Goal: Transaction & Acquisition: Book appointment/travel/reservation

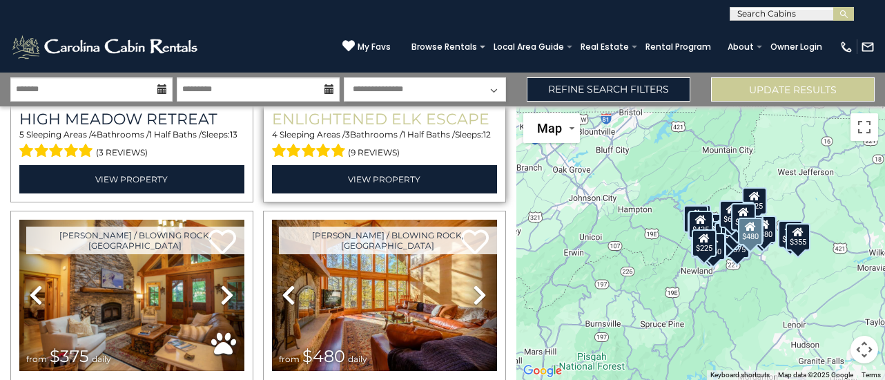
scroll to position [552, 0]
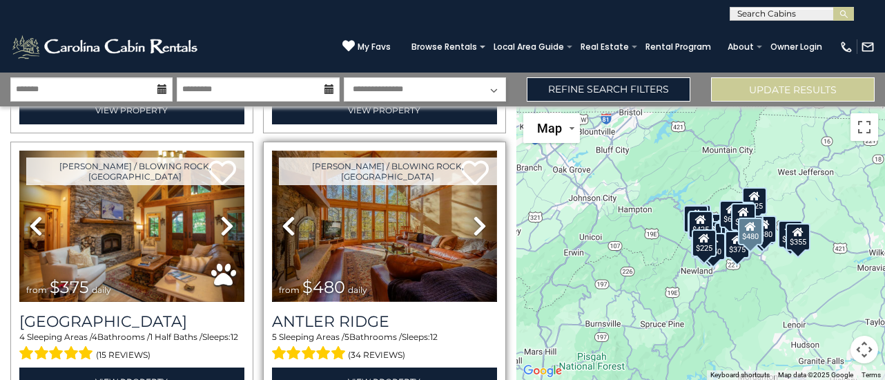
click at [387, 227] on img at bounding box center [384, 225] width 225 height 150
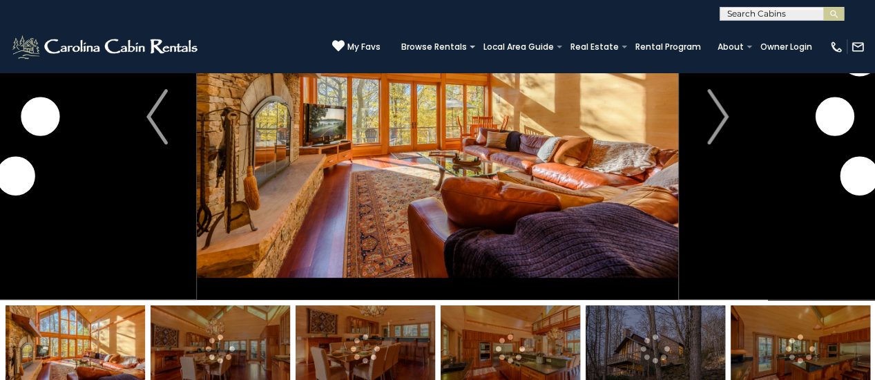
scroll to position [207, 0]
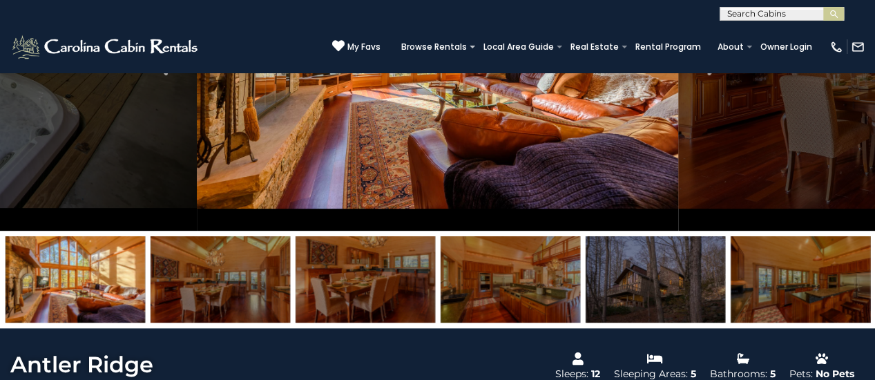
click at [108, 273] on img at bounding box center [75, 279] width 139 height 86
click at [474, 167] on img at bounding box center [437, 48] width 481 height 366
click at [246, 284] on img at bounding box center [219, 279] width 139 height 86
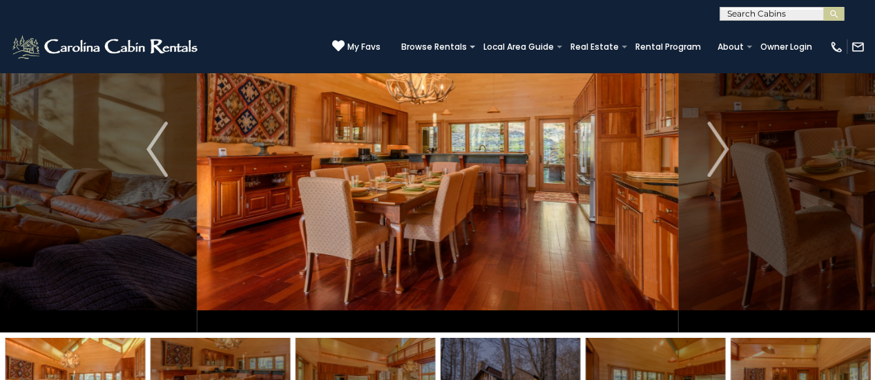
scroll to position [112, 0]
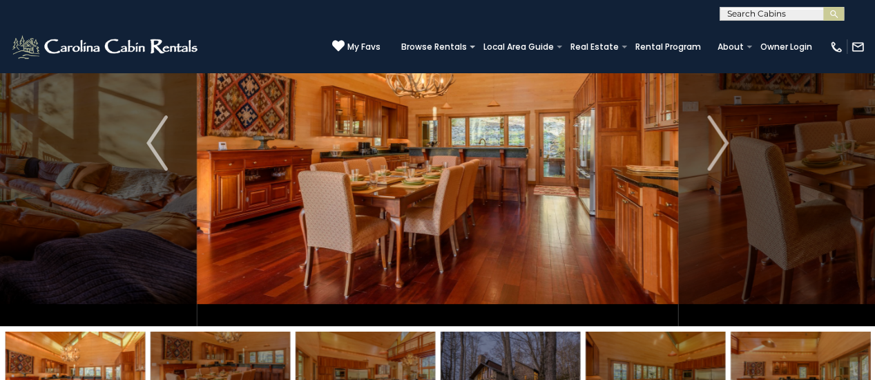
click at [367, 360] on img at bounding box center [364, 374] width 139 height 86
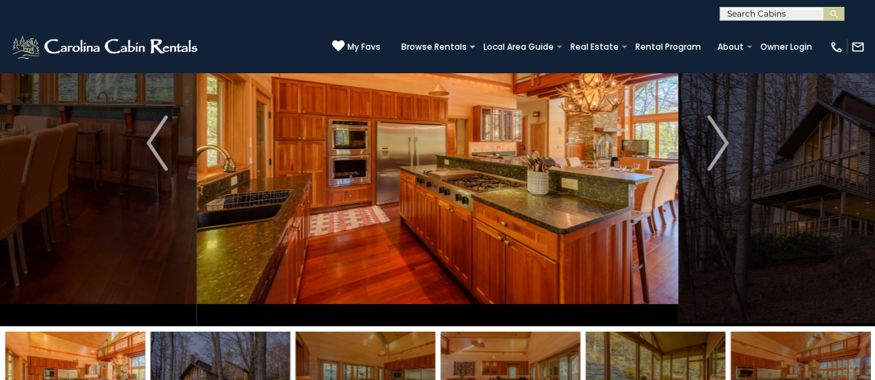
click at [495, 361] on img at bounding box center [509, 374] width 139 height 86
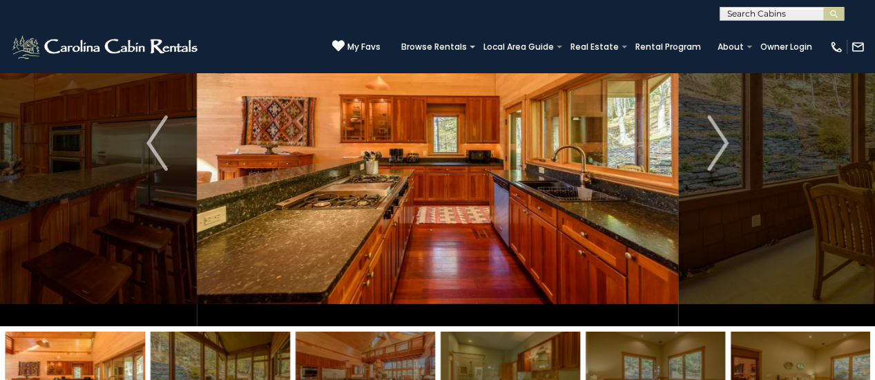
click at [639, 365] on img at bounding box center [654, 374] width 139 height 86
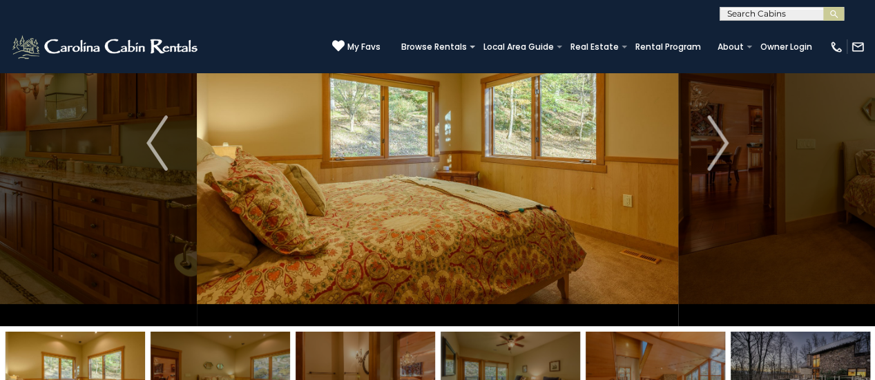
click at [781, 355] on img at bounding box center [799, 374] width 139 height 86
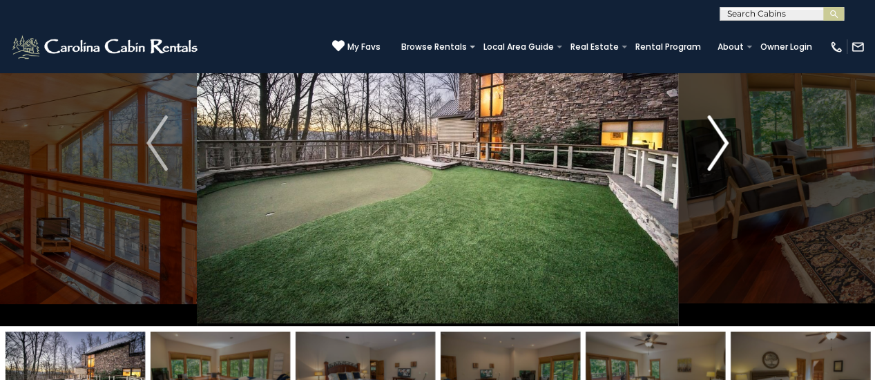
click at [734, 130] on button "Next" at bounding box center [717, 143] width 79 height 366
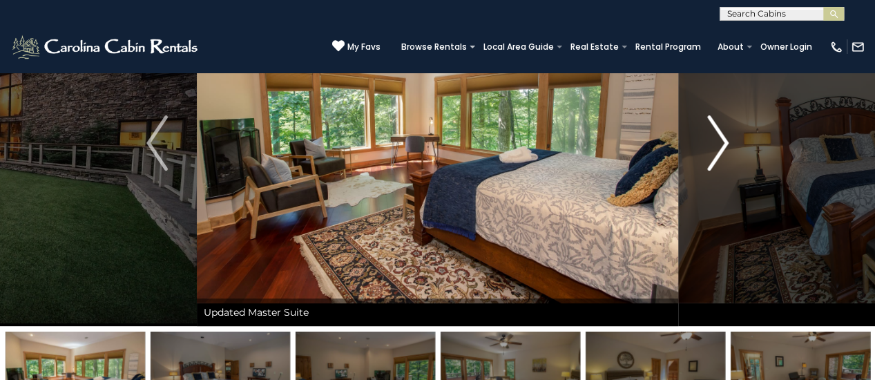
click at [734, 130] on button "Next" at bounding box center [717, 143] width 79 height 366
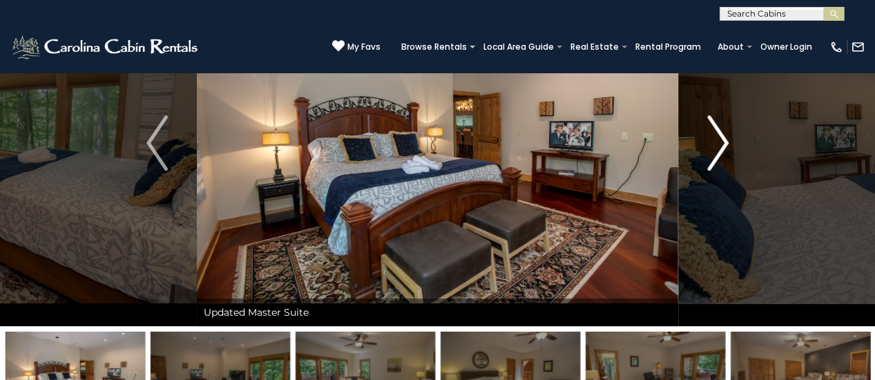
click at [734, 130] on button "Next" at bounding box center [717, 143] width 79 height 366
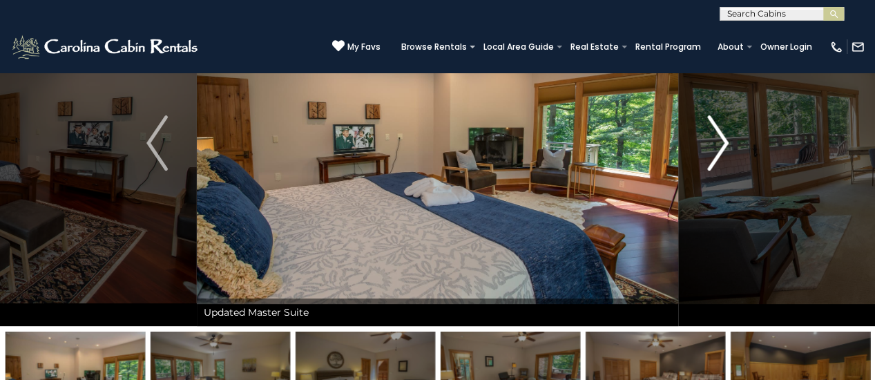
click at [734, 130] on button "Next" at bounding box center [717, 143] width 79 height 366
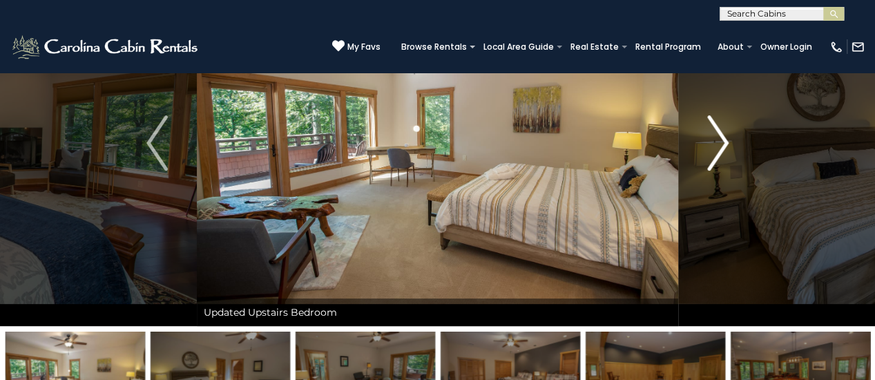
click at [716, 144] on img "Next" at bounding box center [717, 142] width 21 height 55
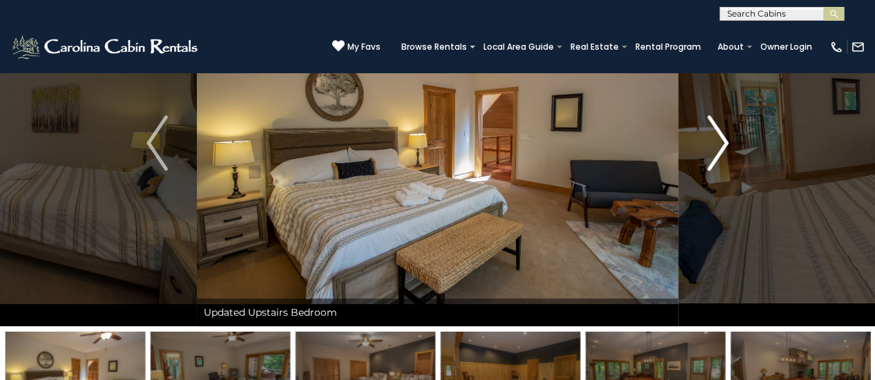
click at [716, 144] on img "Next" at bounding box center [717, 142] width 21 height 55
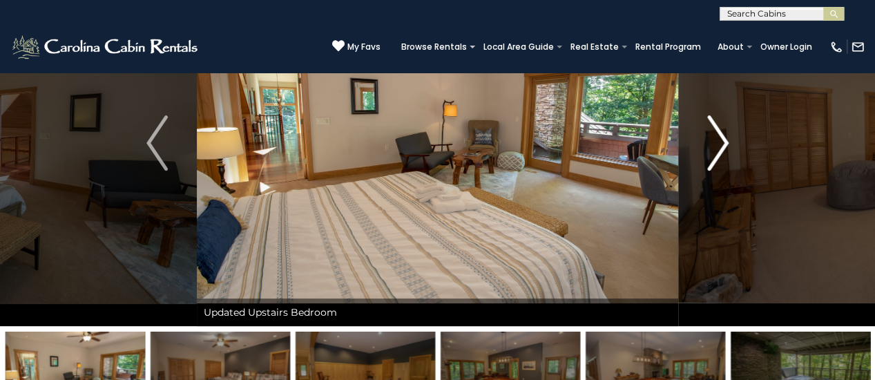
click at [716, 144] on img "Next" at bounding box center [717, 142] width 21 height 55
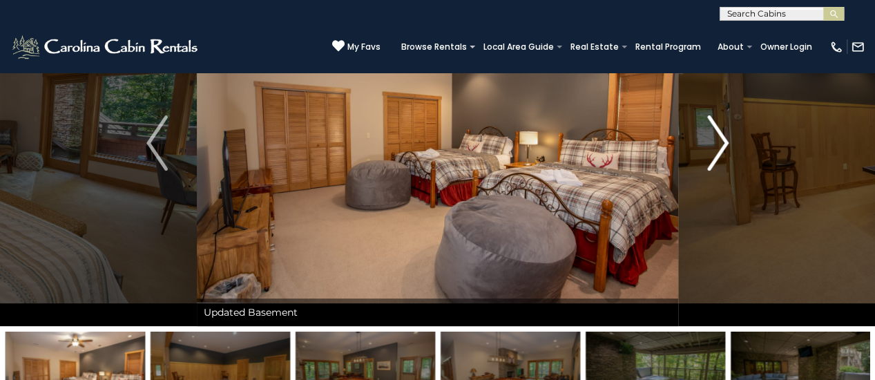
click at [716, 144] on img "Next" at bounding box center [717, 142] width 21 height 55
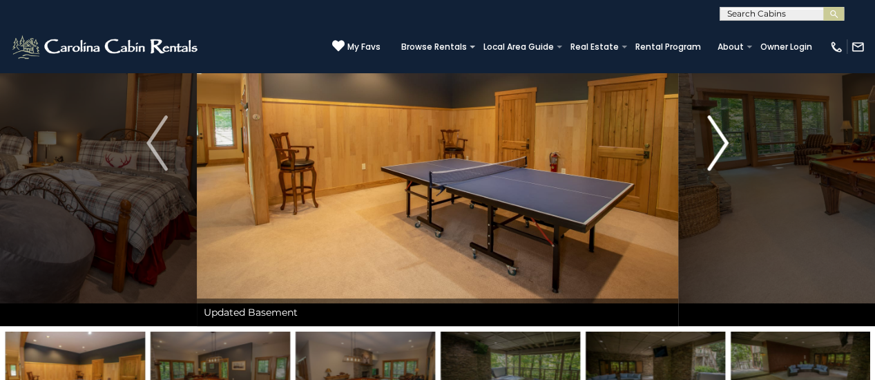
click at [716, 144] on img "Next" at bounding box center [717, 142] width 21 height 55
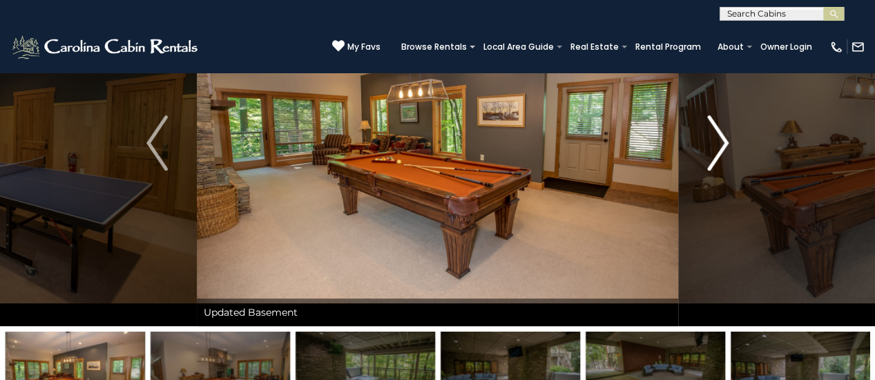
click at [716, 144] on img "Next" at bounding box center [717, 142] width 21 height 55
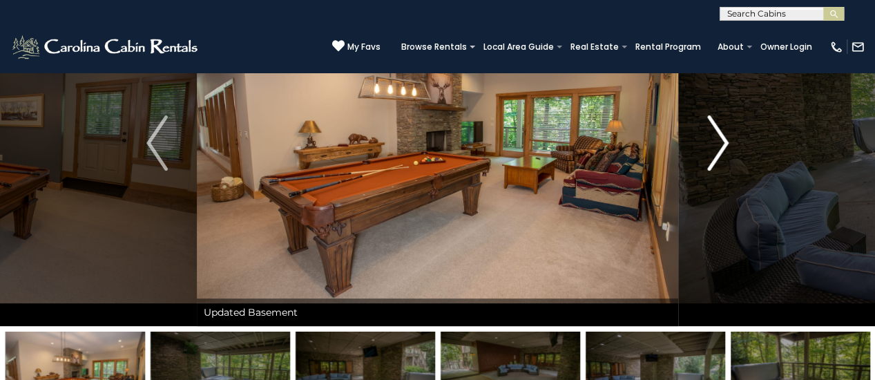
click at [716, 144] on img "Next" at bounding box center [717, 142] width 21 height 55
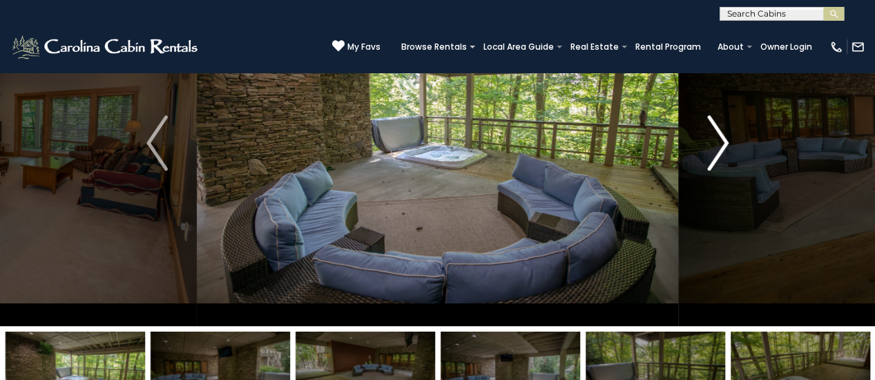
click at [716, 144] on img "Next" at bounding box center [717, 142] width 21 height 55
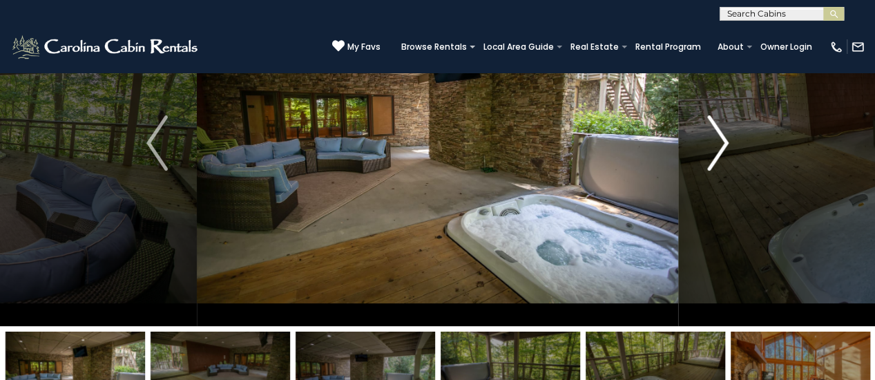
click at [716, 144] on img "Next" at bounding box center [717, 142] width 21 height 55
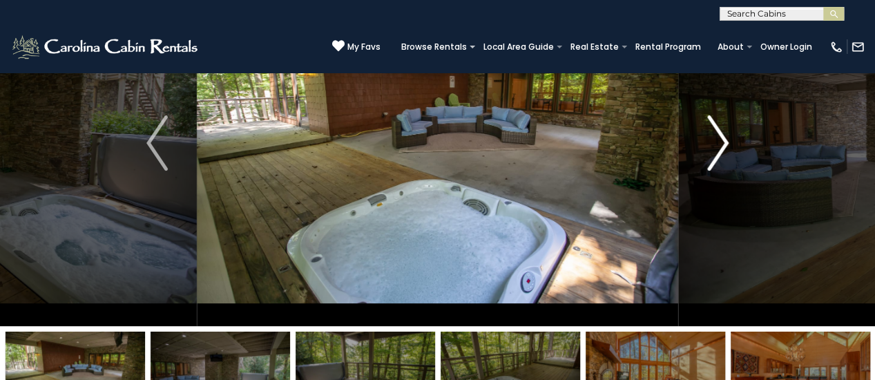
click at [716, 144] on img "Next" at bounding box center [717, 142] width 21 height 55
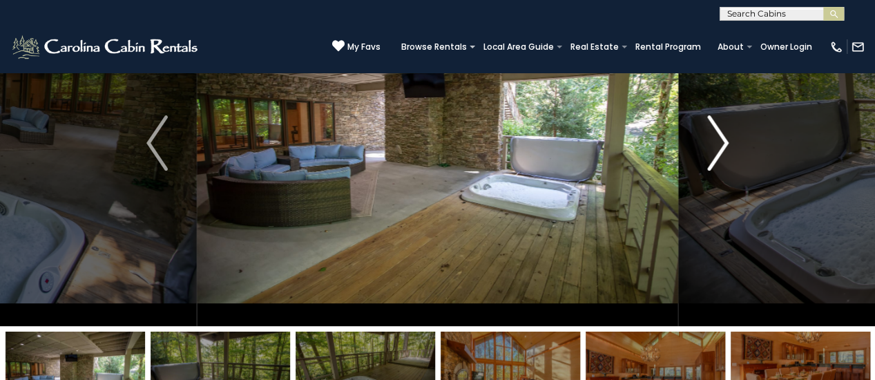
click at [716, 144] on img "Next" at bounding box center [717, 142] width 21 height 55
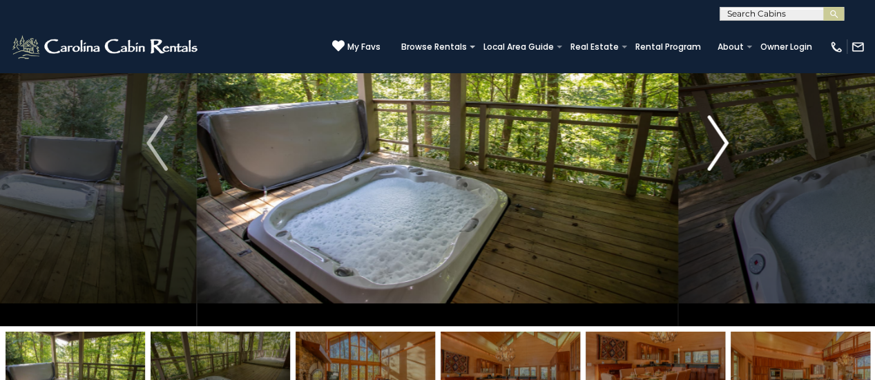
click at [716, 144] on img "Next" at bounding box center [717, 142] width 21 height 55
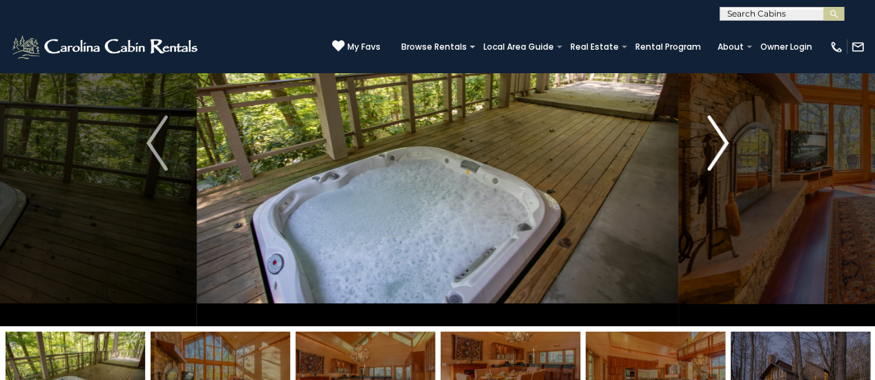
click at [716, 144] on img "Next" at bounding box center [717, 142] width 21 height 55
